Goal: Information Seeking & Learning: Find contact information

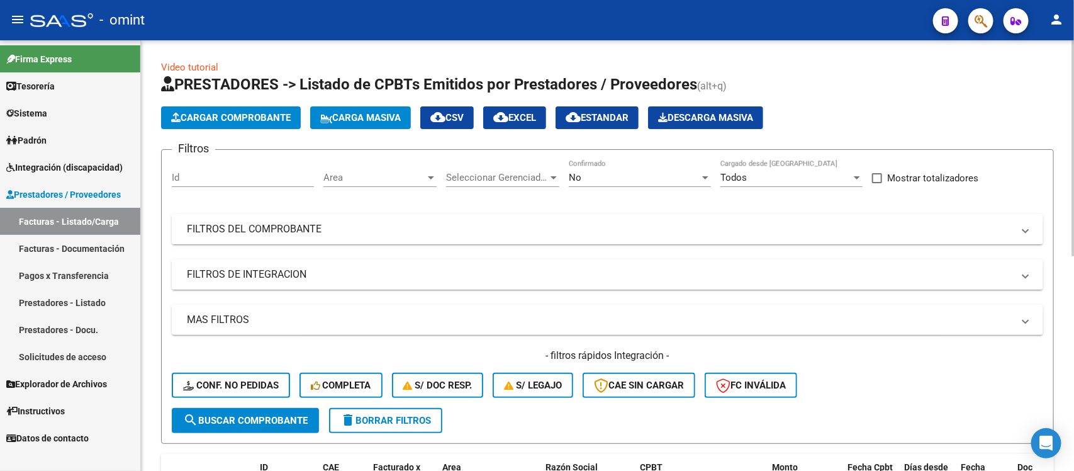
click at [395, 411] on button "delete Borrar Filtros" at bounding box center [385, 420] width 113 height 25
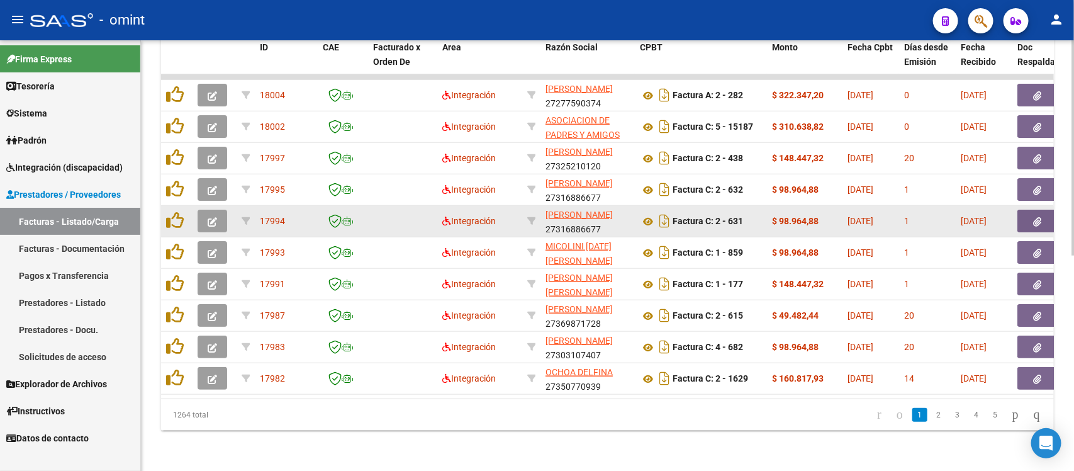
scroll to position [195, 0]
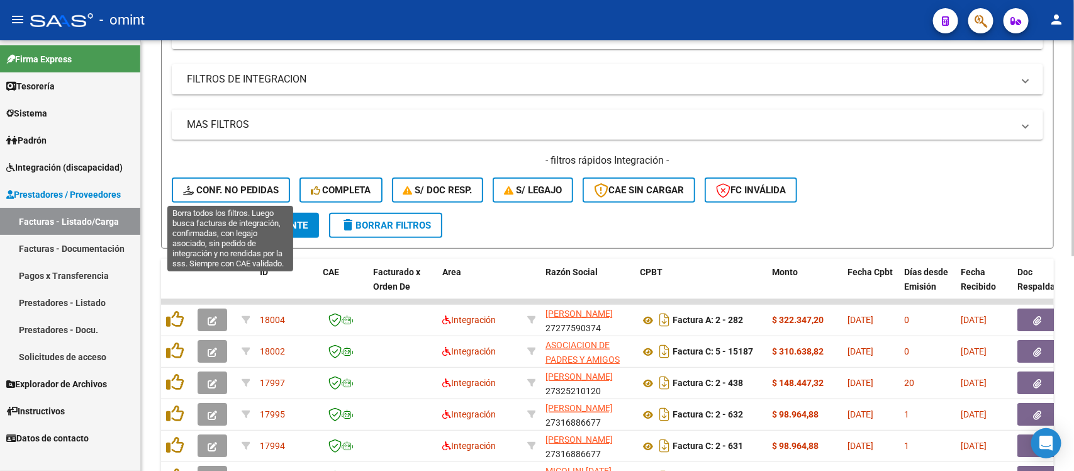
click at [228, 187] on span "Conf. no pedidas" at bounding box center [231, 189] width 96 height 11
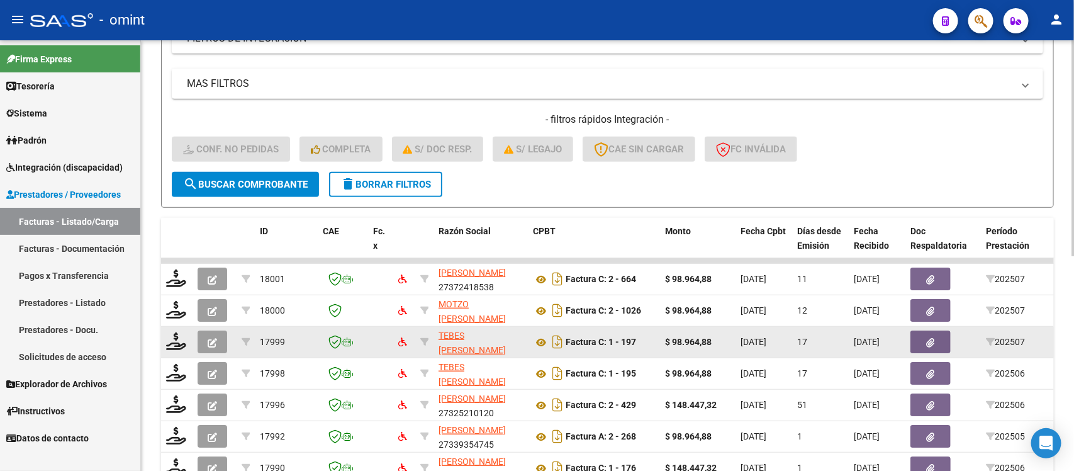
scroll to position [38, 0]
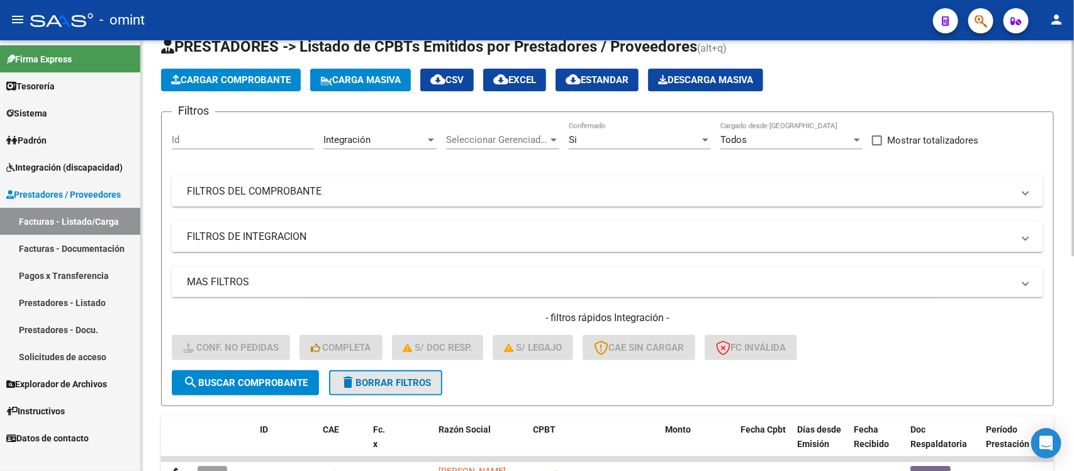
click at [340, 375] on mat-icon "delete" at bounding box center [347, 381] width 15 height 15
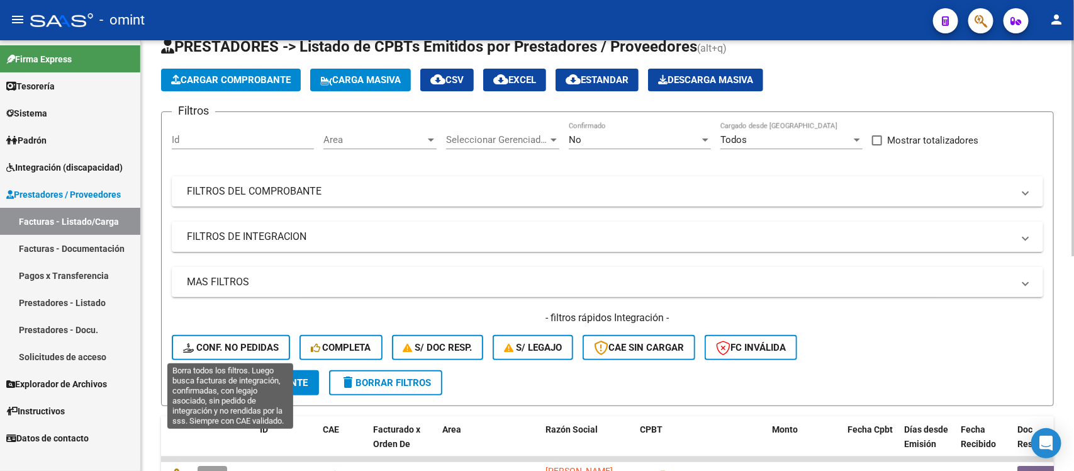
click at [237, 344] on span "Conf. no pedidas" at bounding box center [231, 347] width 96 height 11
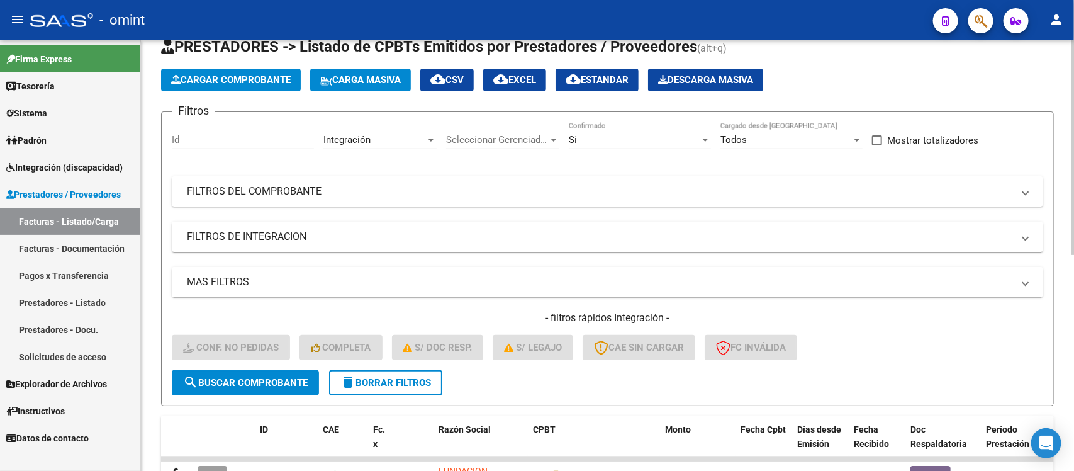
scroll to position [148, 0]
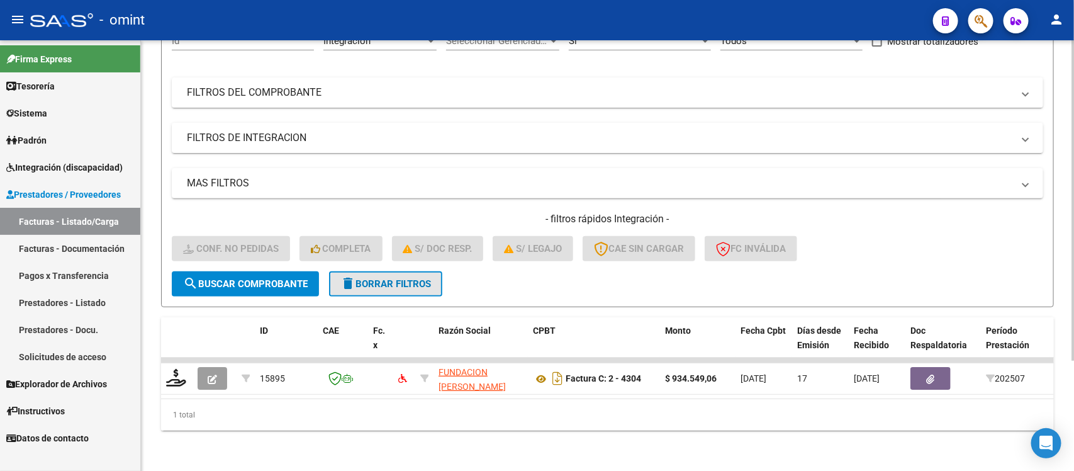
click at [425, 278] on span "delete Borrar Filtros" at bounding box center [385, 283] width 91 height 11
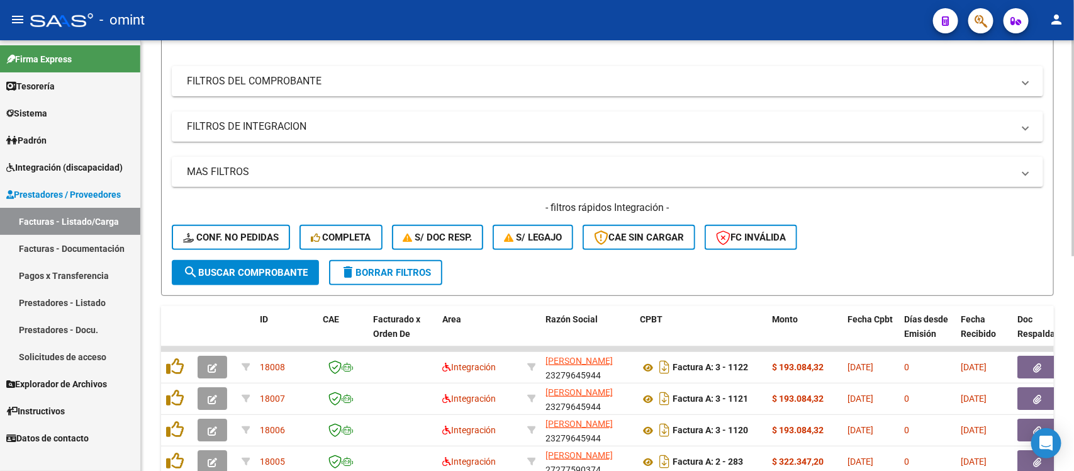
scroll to position [0, 0]
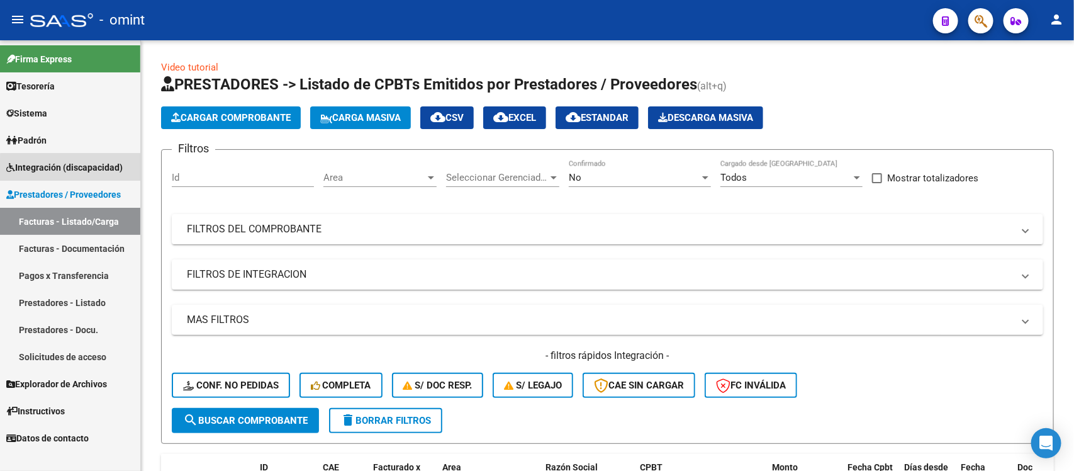
click at [86, 172] on span "Integración (discapacidad)" at bounding box center [64, 167] width 116 height 14
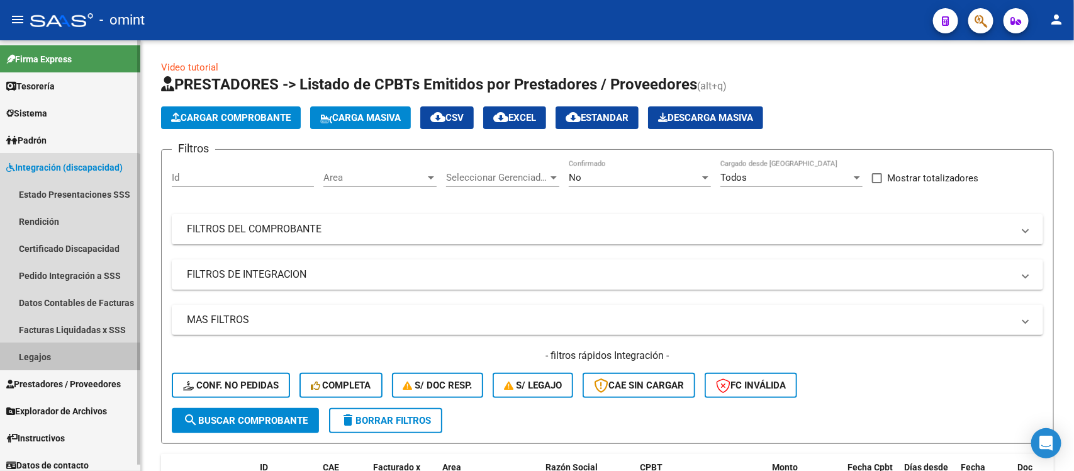
click at [55, 349] on link "Legajos" at bounding box center [70, 356] width 140 height 27
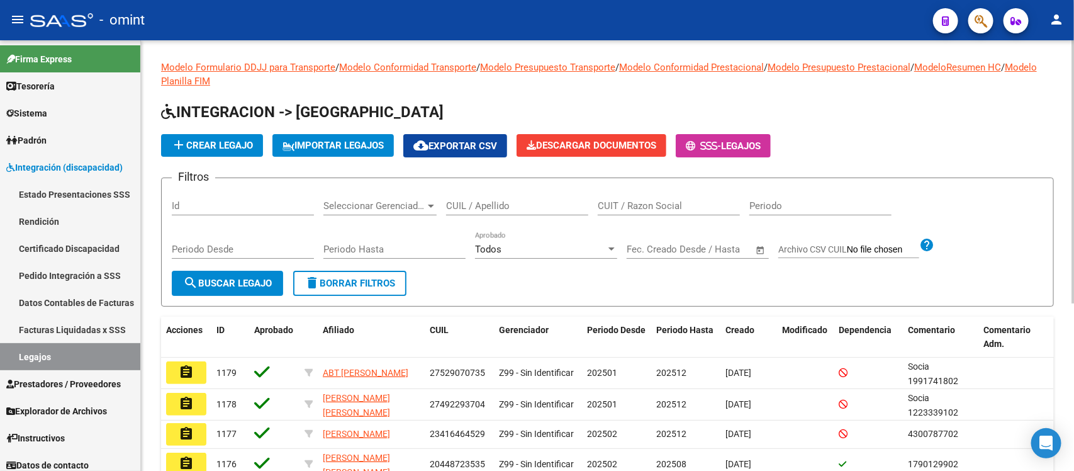
click at [498, 200] on input "CUIL / Apellido" at bounding box center [517, 205] width 142 height 11
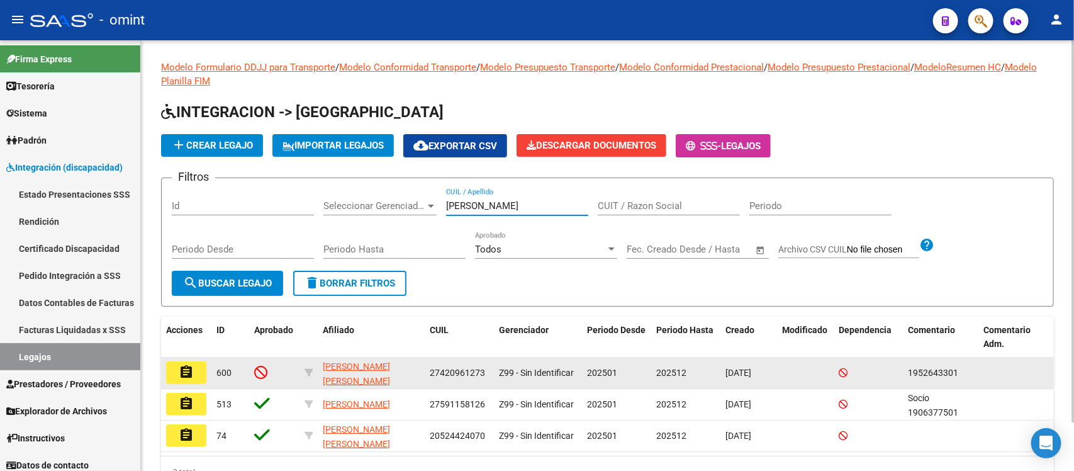
type input "[PERSON_NAME]"
click at [201, 369] on button "assignment" at bounding box center [186, 372] width 40 height 23
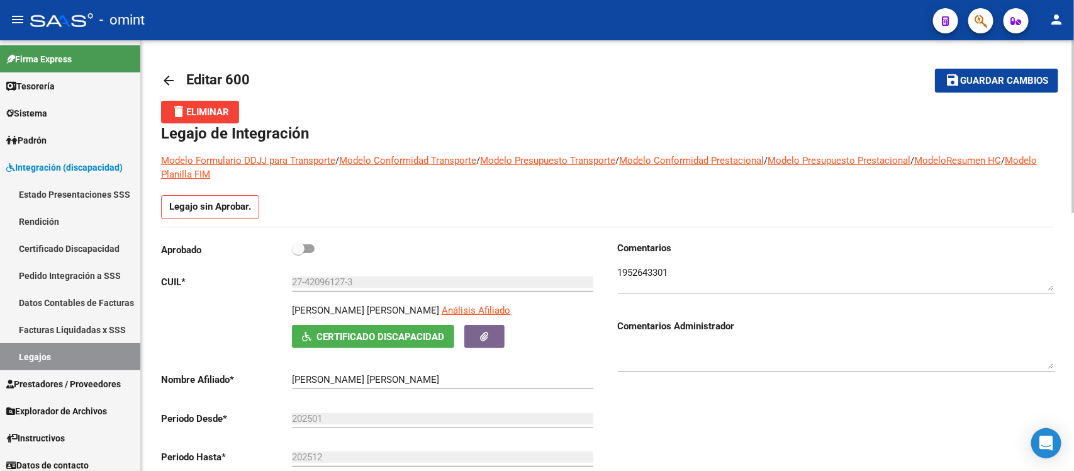
click at [171, 83] on mat-icon "arrow_back" at bounding box center [168, 80] width 15 height 15
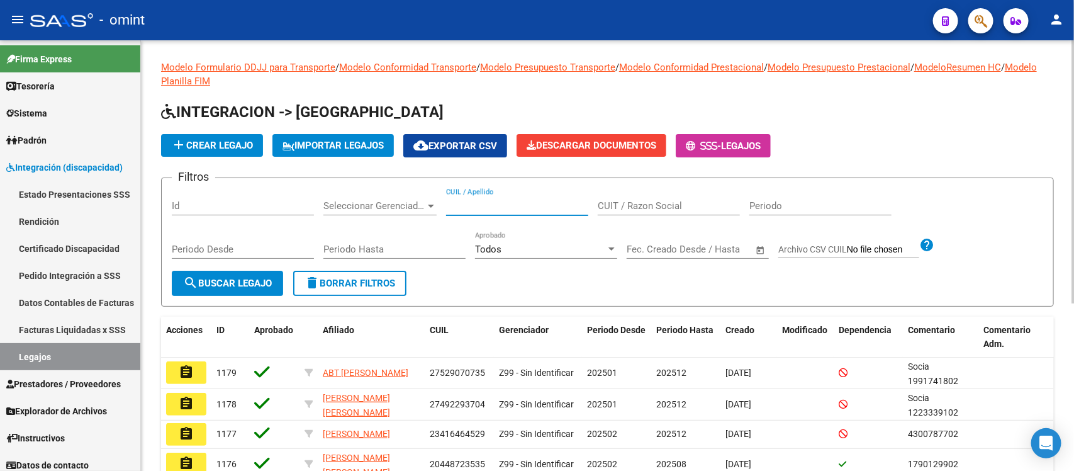
click at [498, 210] on input "CUIL / Apellido" at bounding box center [517, 205] width 142 height 11
paste input "[PERSON_NAME]"
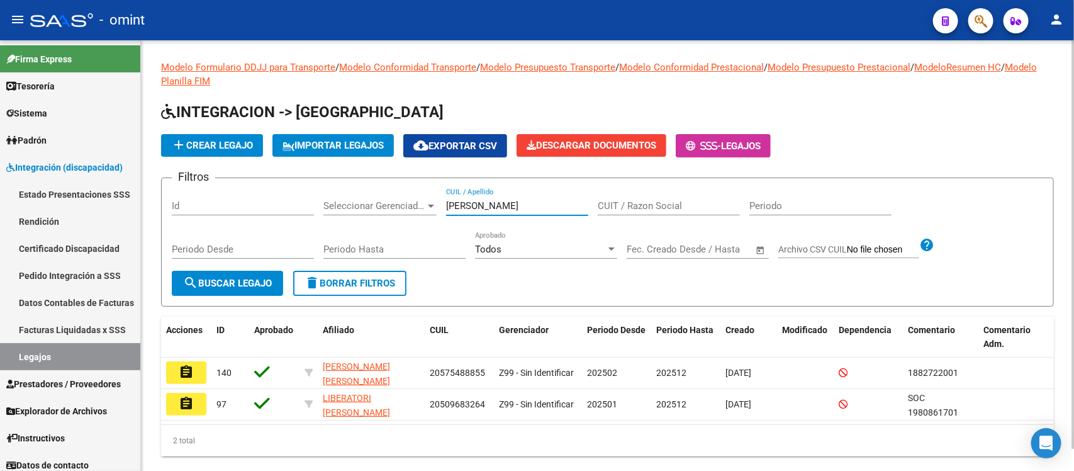
drag, startPoint x: 464, startPoint y: 202, endPoint x: 420, endPoint y: 193, distance: 44.3
click at [420, 193] on div "Filtros Id Seleccionar Gerenciador Seleccionar Gerenciador [PERSON_NAME] CUIL /…" at bounding box center [608, 229] width 872 height 82
paste input "11773030"
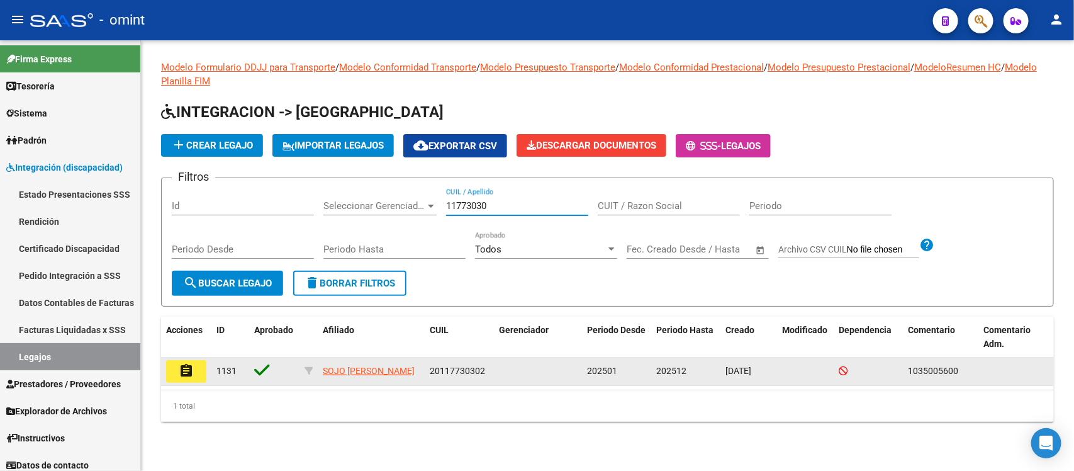
type input "11773030"
click at [190, 367] on mat-icon "assignment" at bounding box center [186, 370] width 15 height 15
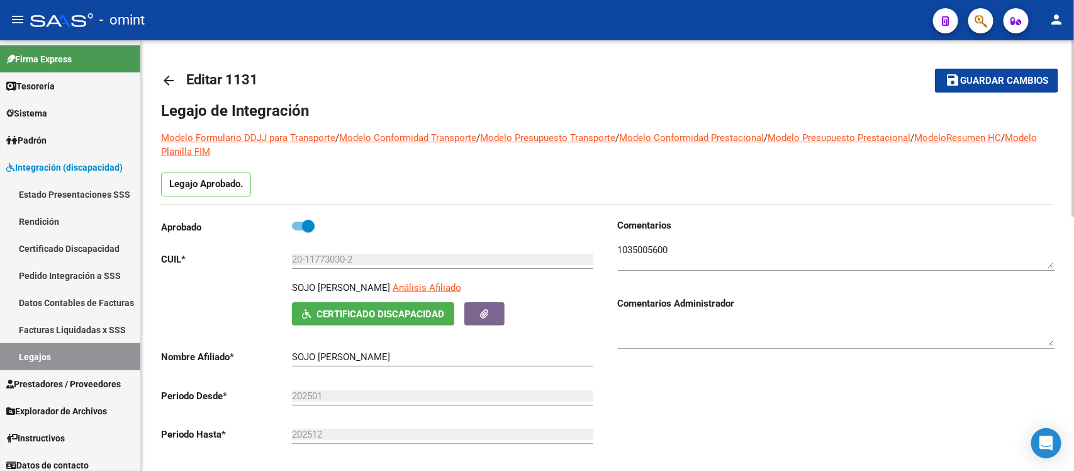
click at [164, 79] on mat-icon "arrow_back" at bounding box center [168, 80] width 15 height 15
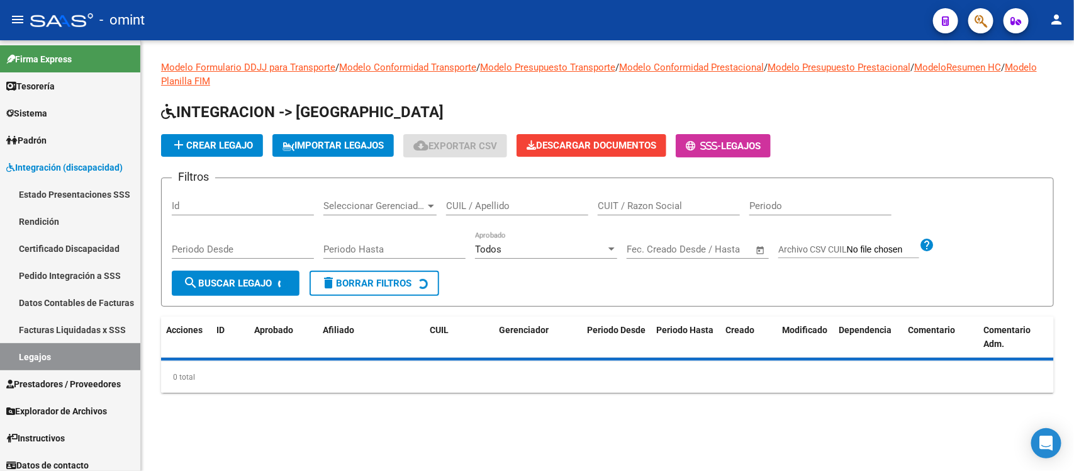
click at [470, 212] on div "CUIL / Apellido" at bounding box center [517, 201] width 142 height 27
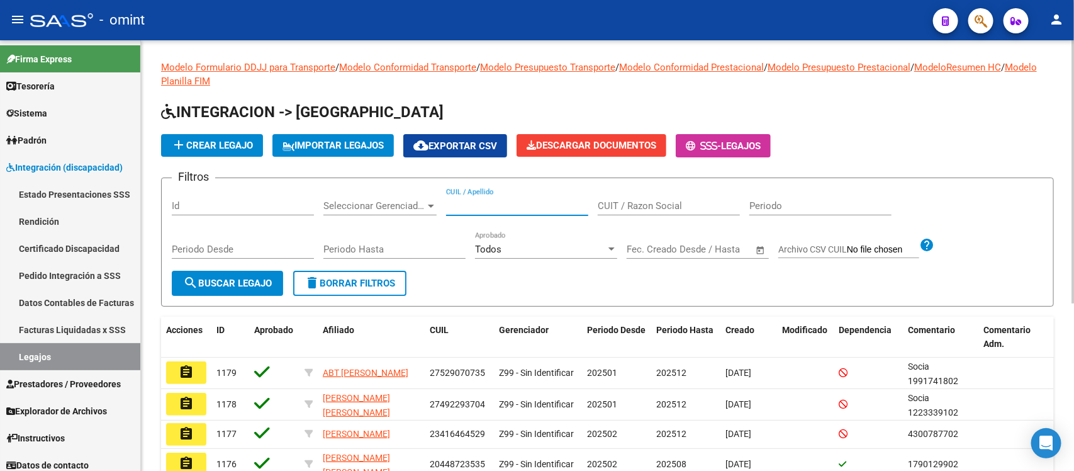
click at [464, 205] on input "CUIL / Apellido" at bounding box center [517, 205] width 142 height 11
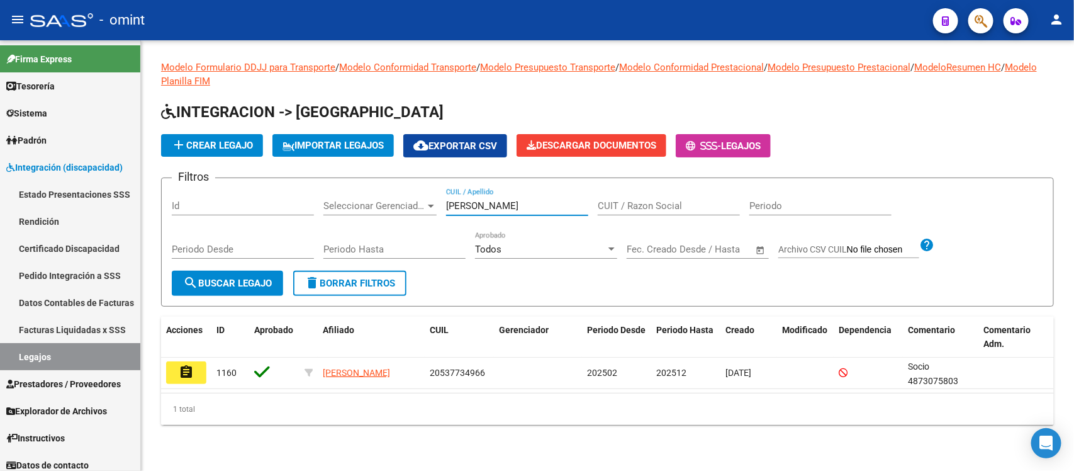
type input "[PERSON_NAME]"
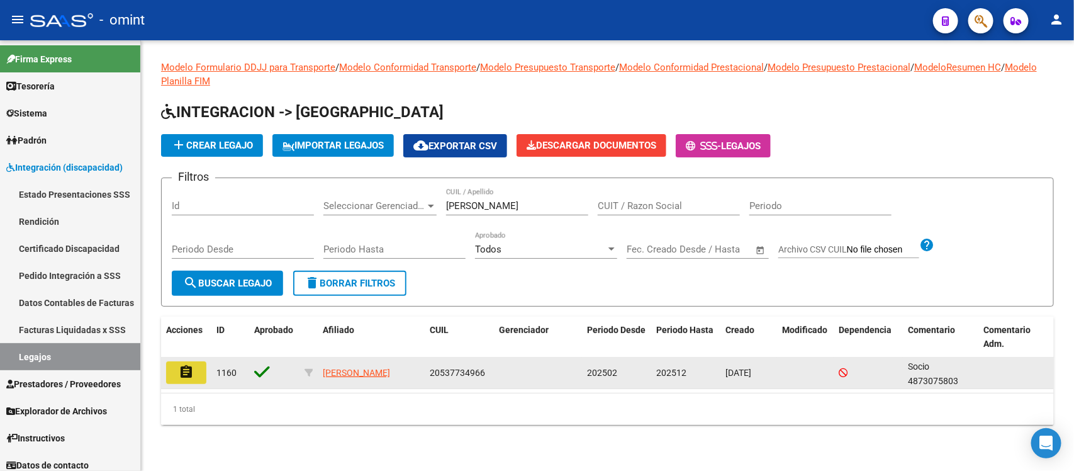
click at [182, 379] on button "assignment" at bounding box center [186, 372] width 40 height 23
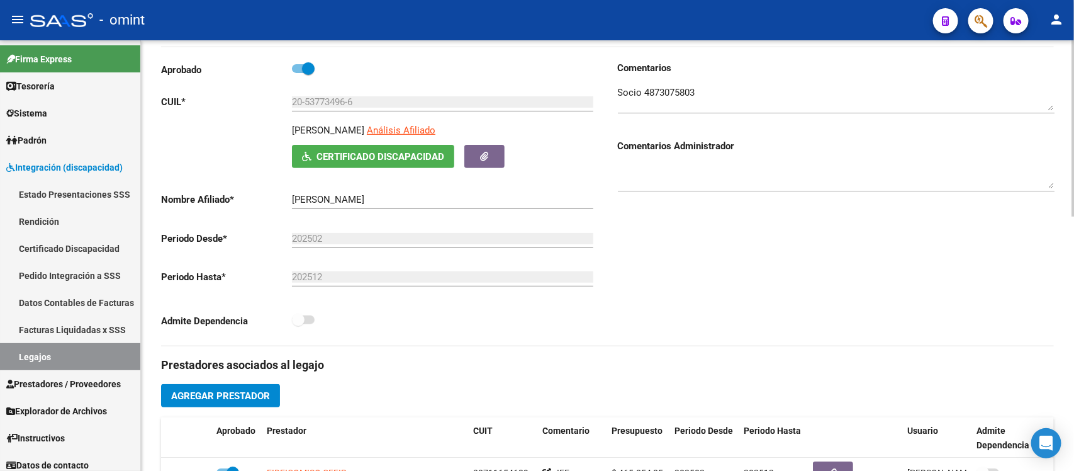
scroll to position [79, 0]
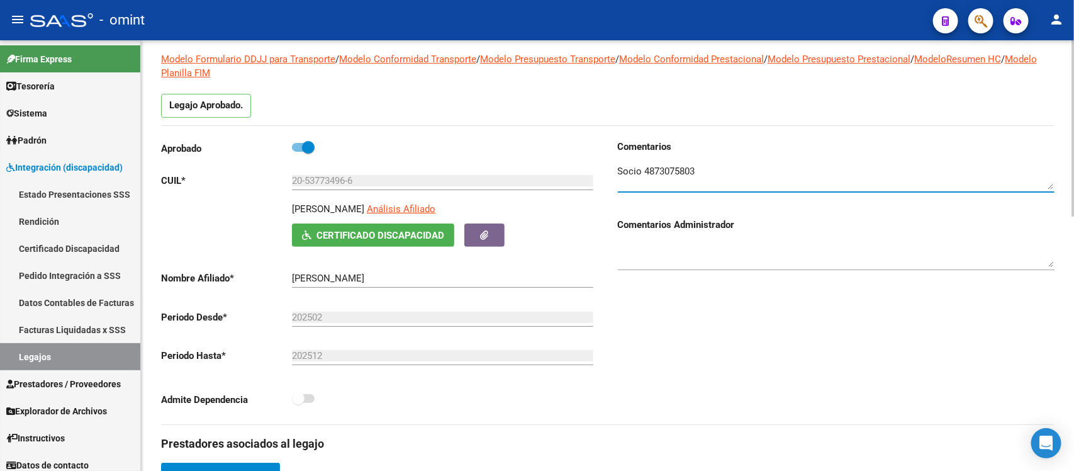
drag, startPoint x: 706, startPoint y: 167, endPoint x: 646, endPoint y: 167, distance: 60.4
click at [646, 167] on textarea at bounding box center [836, 176] width 437 height 25
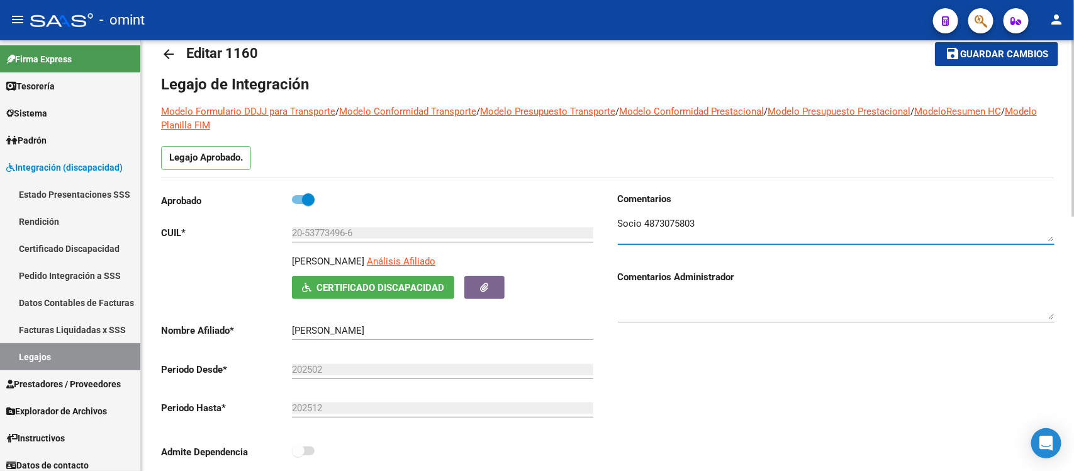
scroll to position [0, 0]
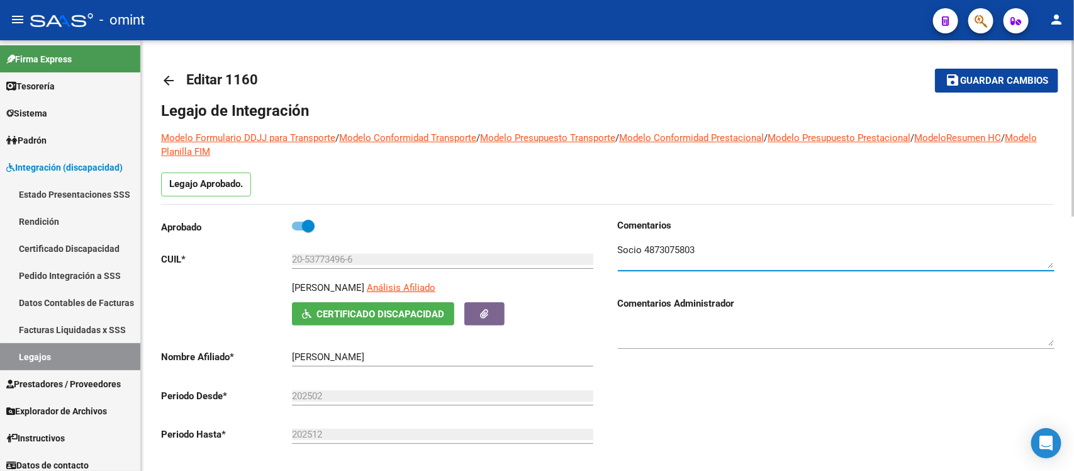
click at [165, 76] on mat-icon "arrow_back" at bounding box center [168, 80] width 15 height 15
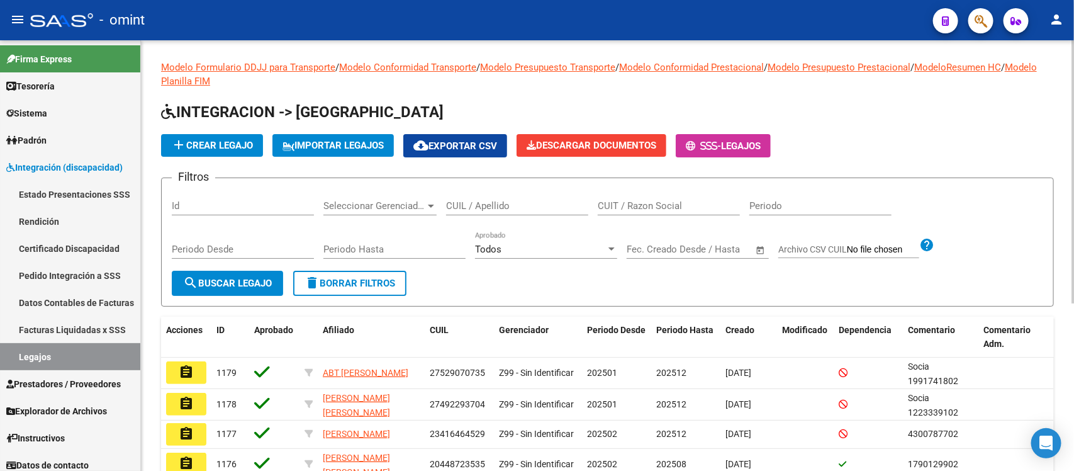
click at [505, 197] on div "CUIL / Apellido" at bounding box center [517, 201] width 142 height 27
paste input "52.767.280"
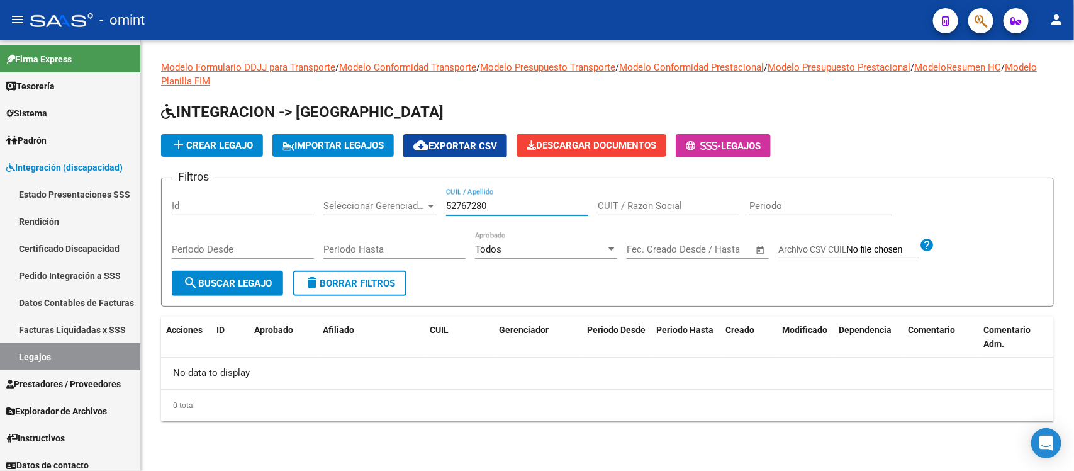
drag, startPoint x: 496, startPoint y: 206, endPoint x: 444, endPoint y: 203, distance: 51.7
click at [444, 203] on div "Filtros Id Seleccionar Gerenciador Seleccionar Gerenciador 52767280 CUIL / Apel…" at bounding box center [608, 229] width 872 height 82
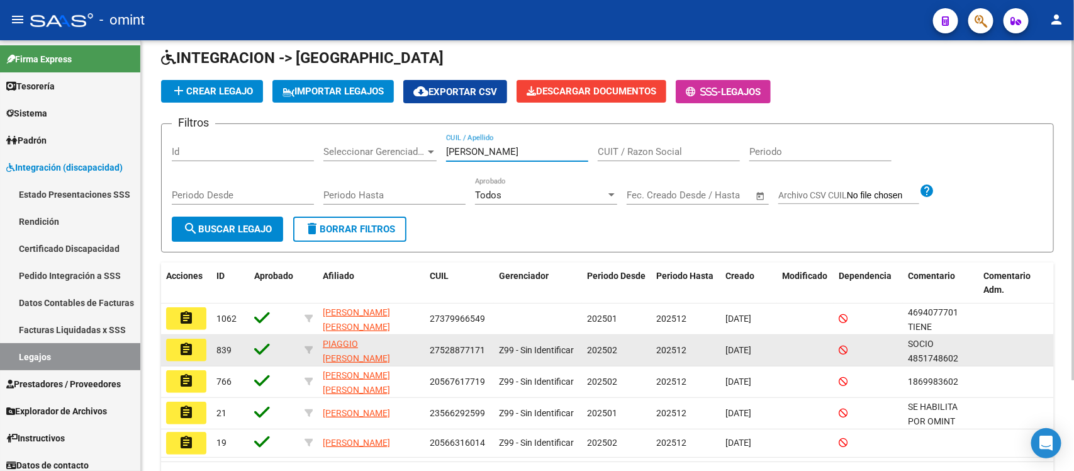
scroll to position [79, 0]
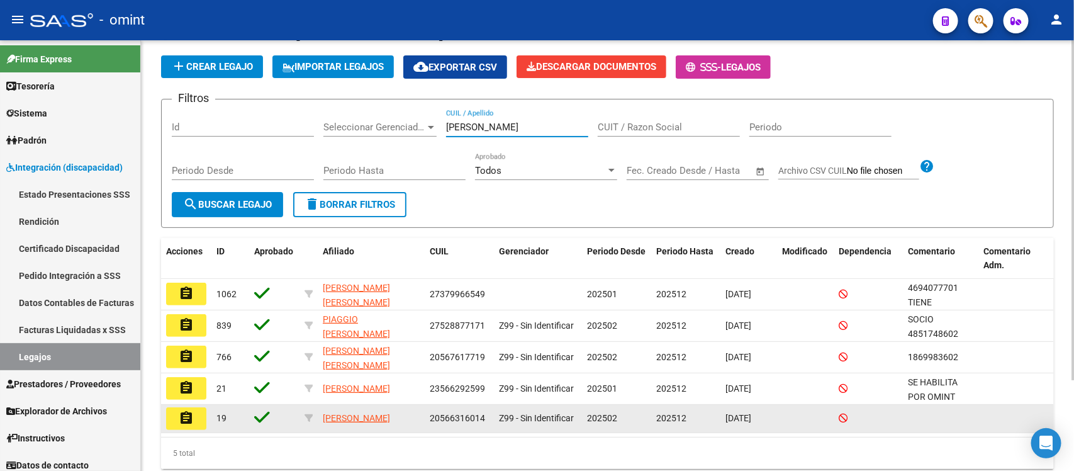
type input "[PERSON_NAME]"
click at [186, 420] on mat-icon "assignment" at bounding box center [186, 417] width 15 height 15
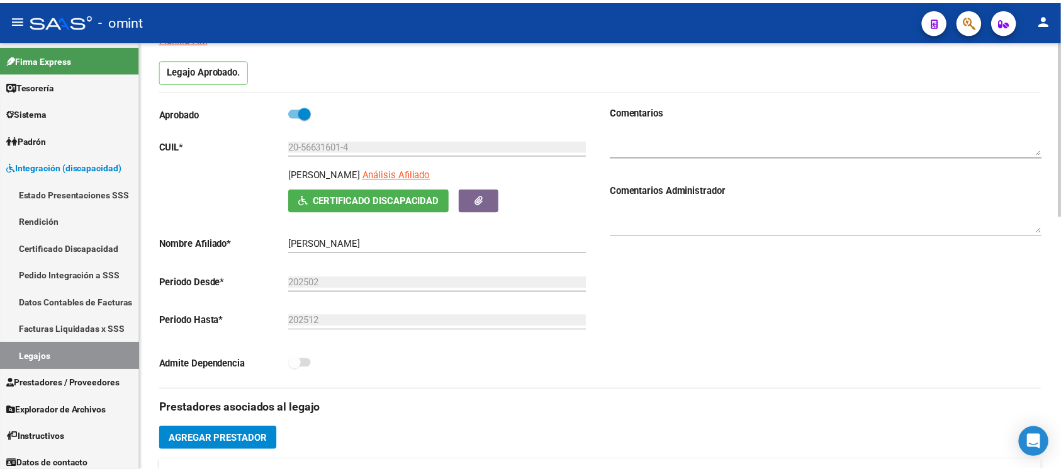
scroll to position [315, 0]
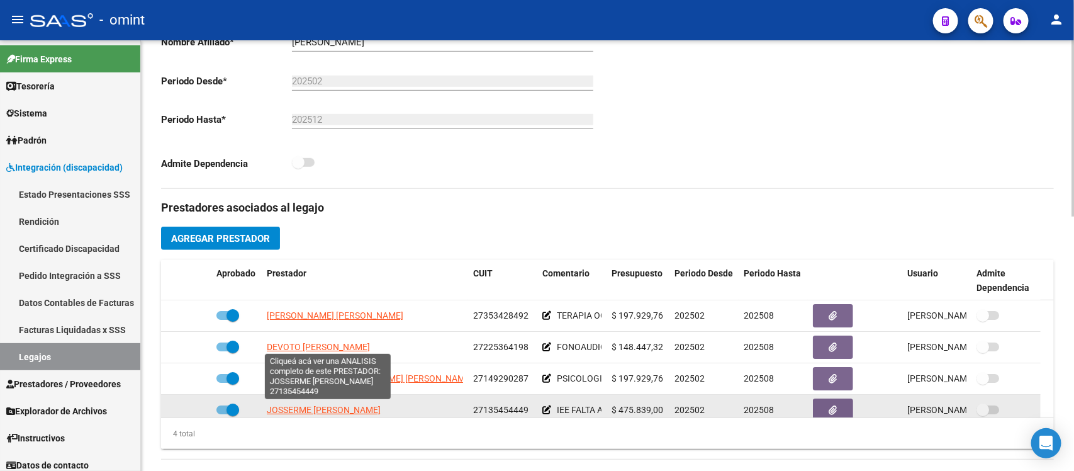
click at [376, 407] on span "JOSSERME [PERSON_NAME]" at bounding box center [324, 410] width 114 height 10
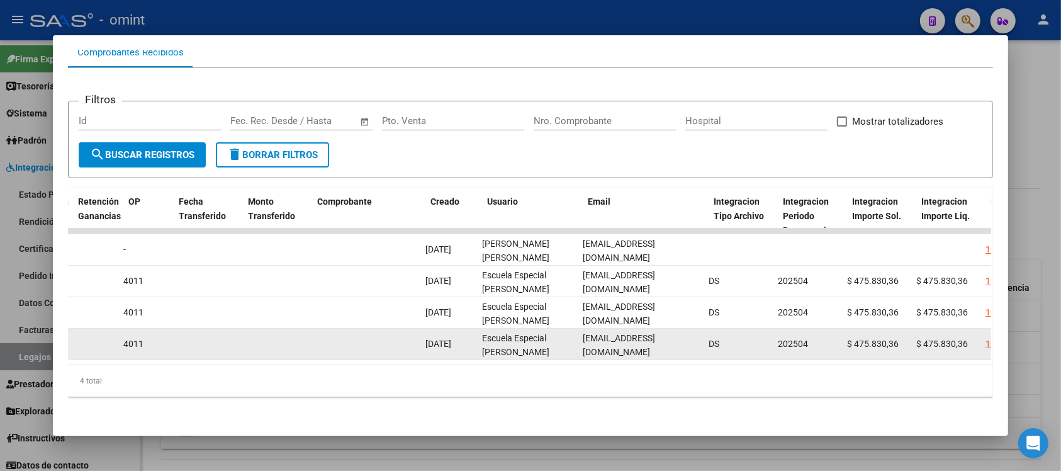
scroll to position [0, 1077]
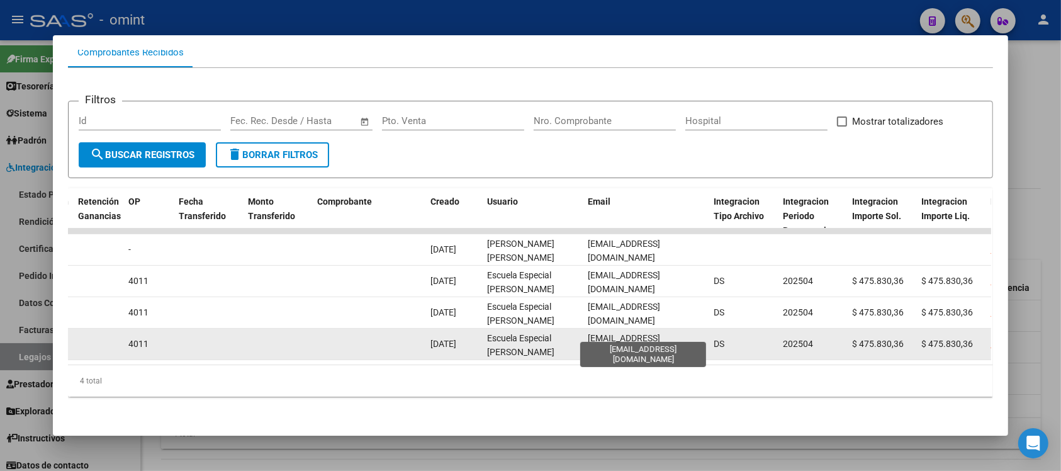
click at [631, 334] on span "[EMAIL_ADDRESS][DOMAIN_NAME]" at bounding box center [624, 345] width 72 height 25
copy span "[EMAIL_ADDRESS][DOMAIN_NAME]"
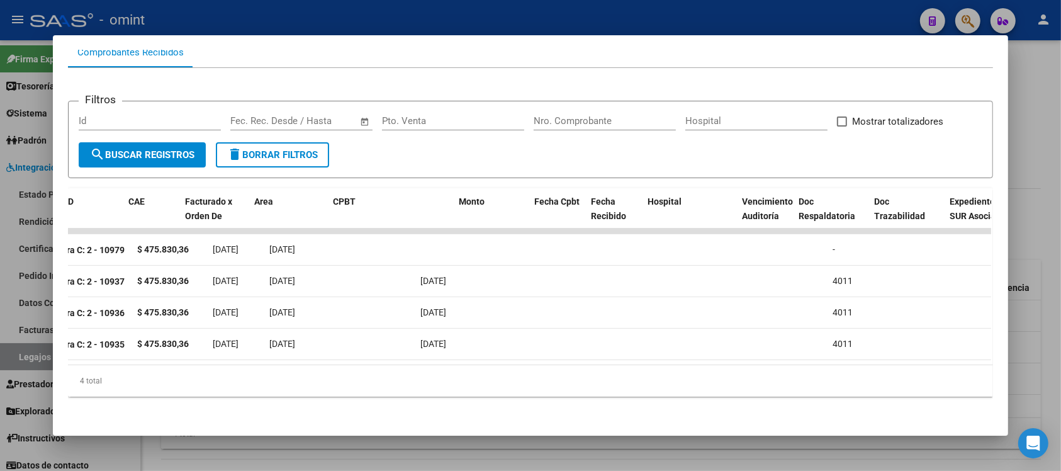
scroll to position [0, 0]
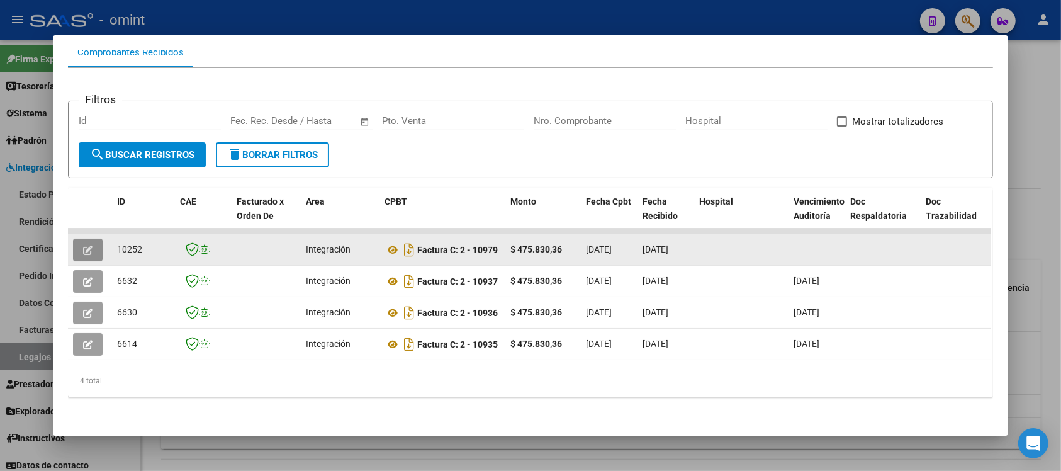
click at [83, 245] on icon "button" at bounding box center [87, 249] width 9 height 9
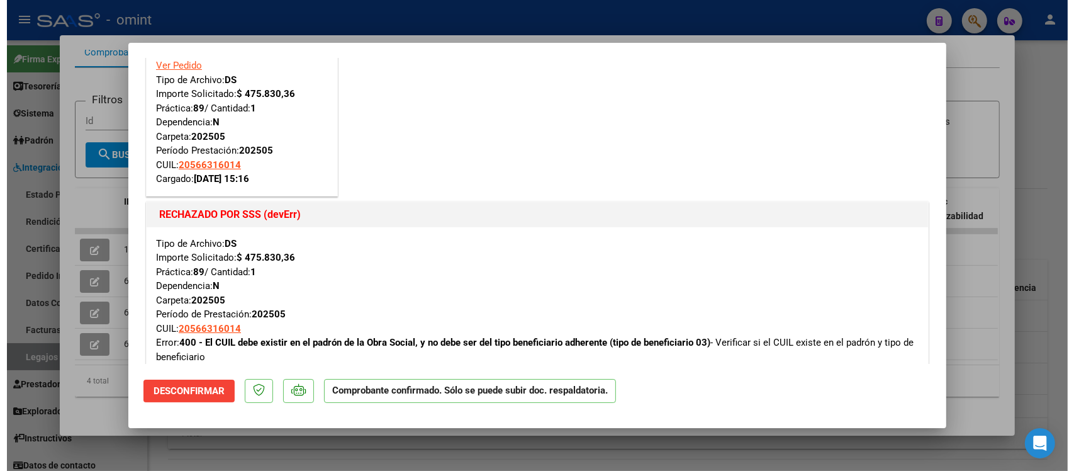
scroll to position [79, 0]
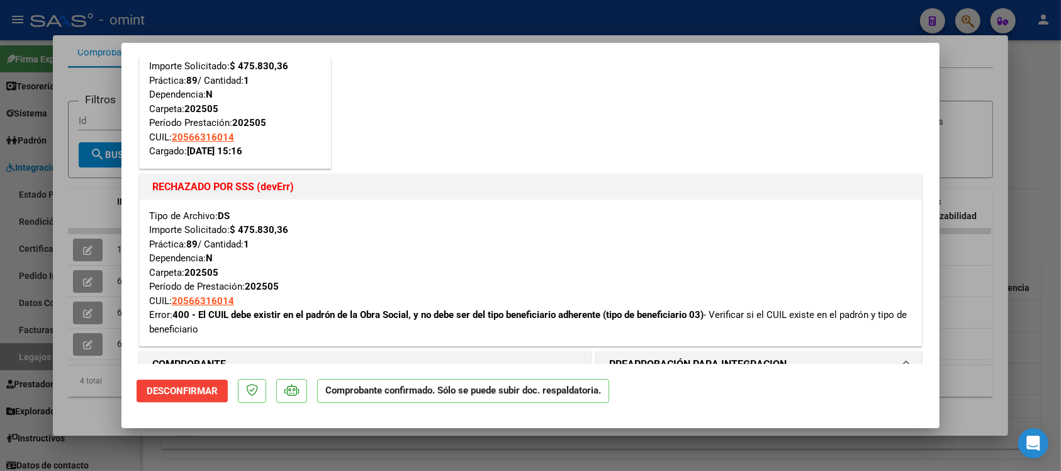
click at [491, 8] on div at bounding box center [530, 235] width 1061 height 471
type input "$ 0,00"
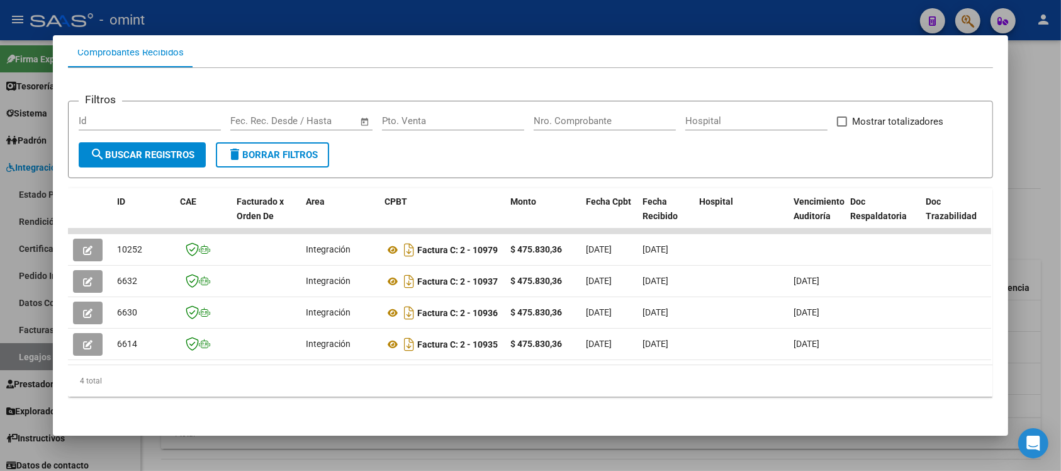
click at [491, 8] on div at bounding box center [530, 235] width 1061 height 471
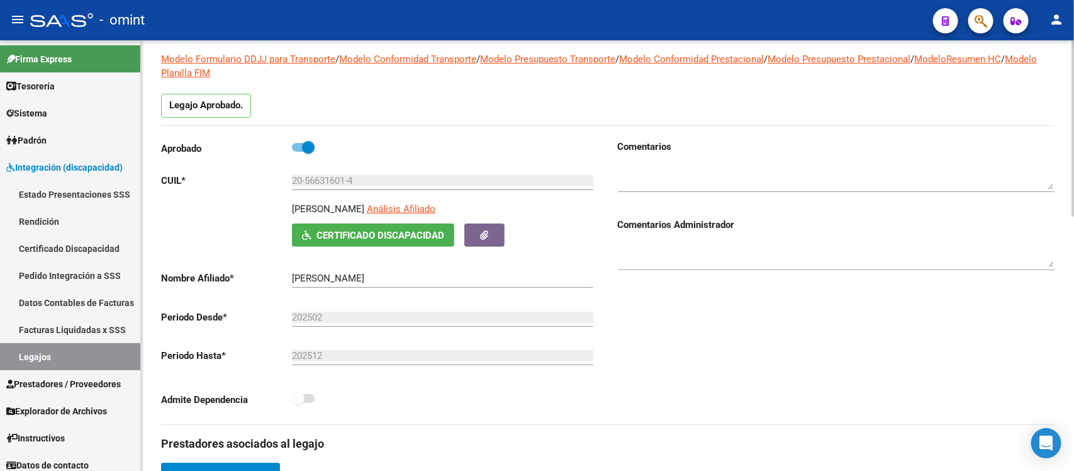
scroll to position [0, 0]
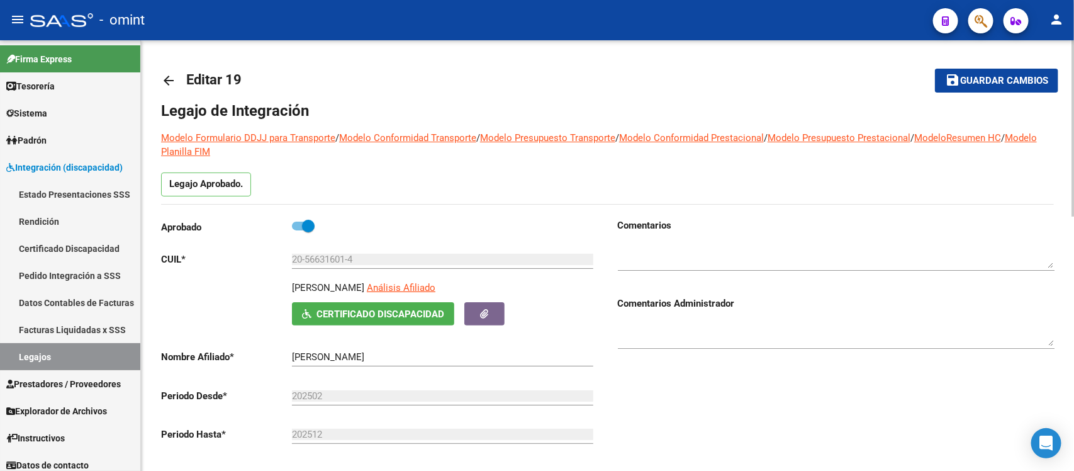
click at [325, 262] on input "20-56631601-4" at bounding box center [442, 259] width 301 height 11
